Goal: Transaction & Acquisition: Purchase product/service

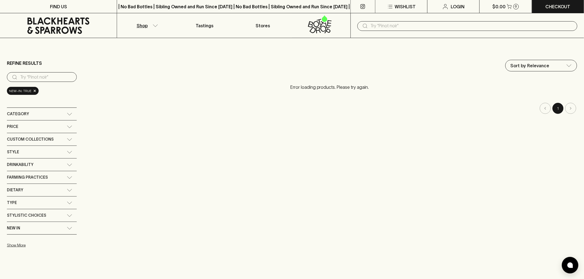
click at [42, 22] on icon at bounding box center [58, 25] width 62 height 17
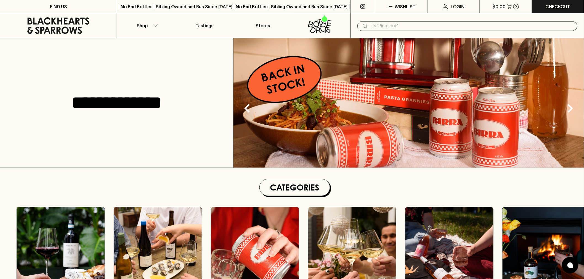
drag, startPoint x: 42, startPoint y: 22, endPoint x: 246, endPoint y: 180, distance: 258.2
click at [246, 180] on section "Categories RED WINE WHITE WINE BEER BUBBLES PINK / ORANGE SPIRITS GIFTS SNACKS" at bounding box center [295, 248] width 578 height 139
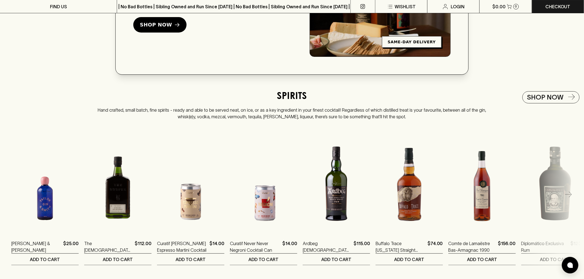
scroll to position [889, 0]
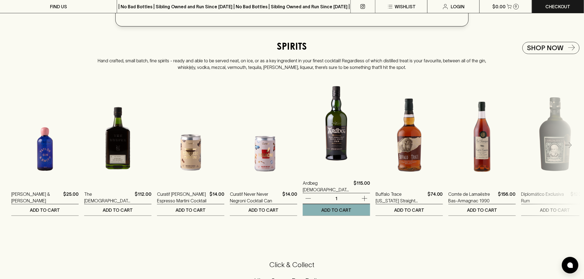
click at [345, 153] on img at bounding box center [336, 123] width 67 height 97
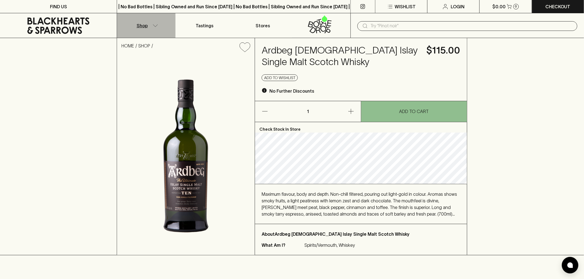
click at [141, 26] on p "Shop" at bounding box center [142, 25] width 11 height 7
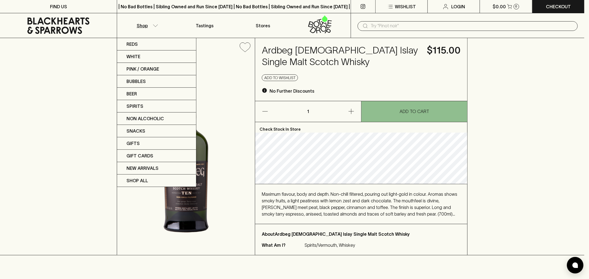
click at [141, 26] on div at bounding box center [294, 139] width 589 height 279
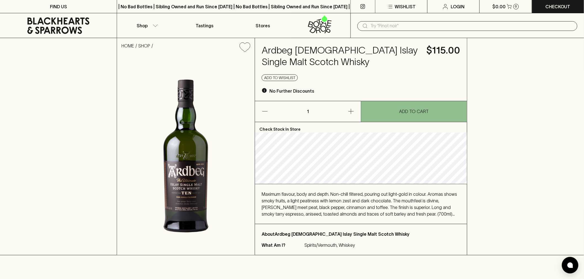
click at [83, 25] on icon at bounding box center [58, 25] width 108 height 17
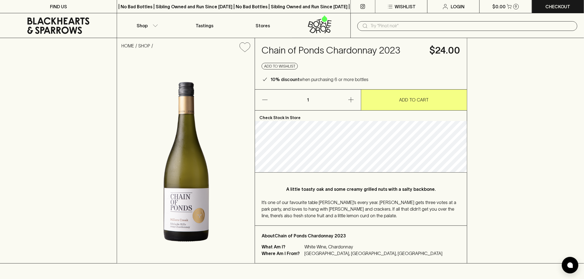
click at [346, 48] on h4 "Chain of Ponds Chardonnay 2023" at bounding box center [342, 51] width 161 height 12
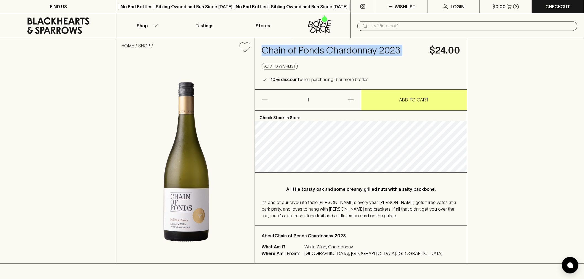
click at [346, 48] on h4 "Chain of Ponds Chardonnay 2023" at bounding box center [342, 51] width 161 height 12
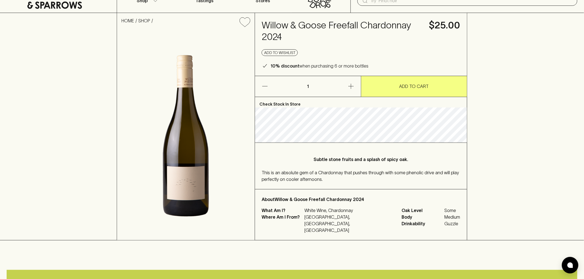
scroll to position [24, 0]
